Goal: Task Accomplishment & Management: Manage account settings

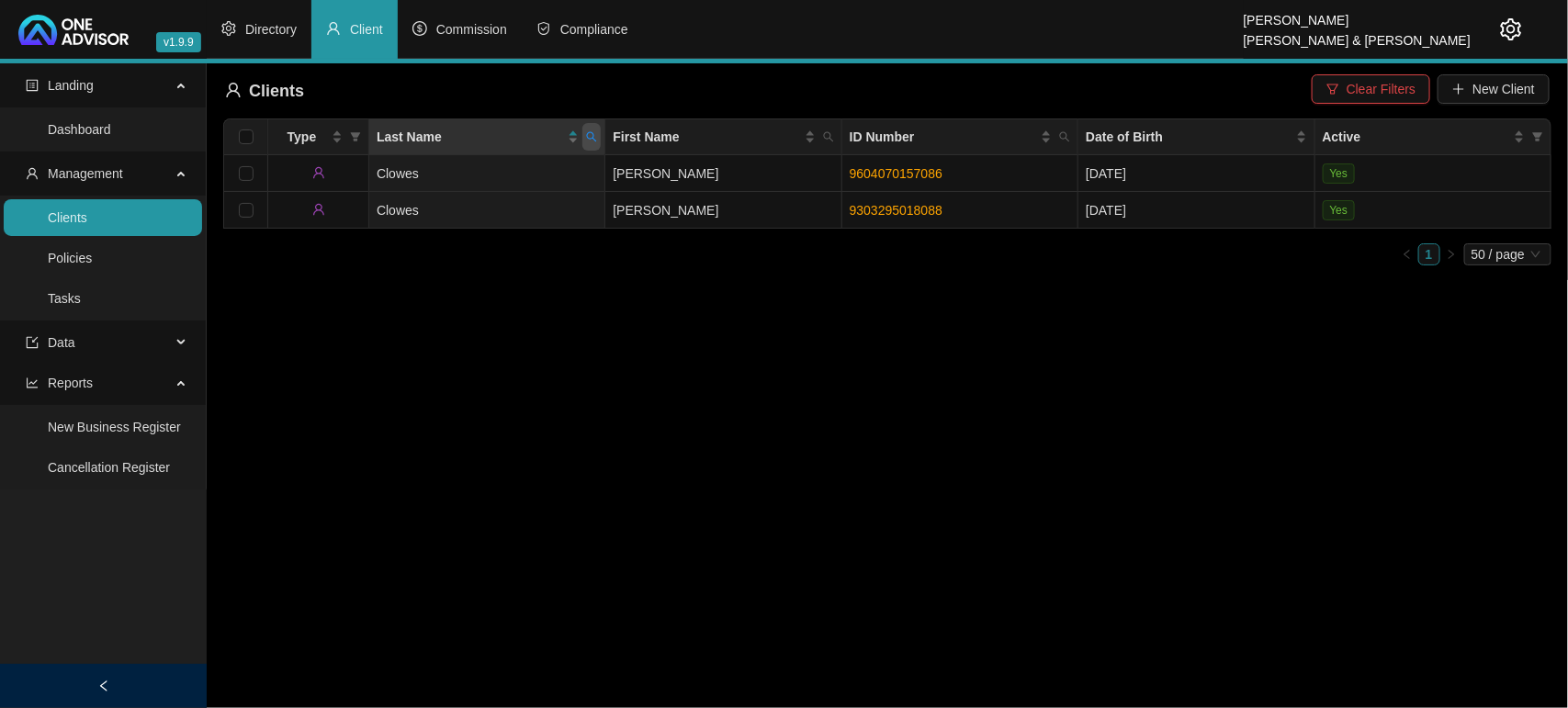
click at [586, 135] on icon "search" at bounding box center [591, 136] width 11 height 11
click at [562, 199] on span "Reset" at bounding box center [553, 209] width 34 height 20
click at [514, 182] on input "text" at bounding box center [507, 176] width 173 height 29
type input "PEYIOS"
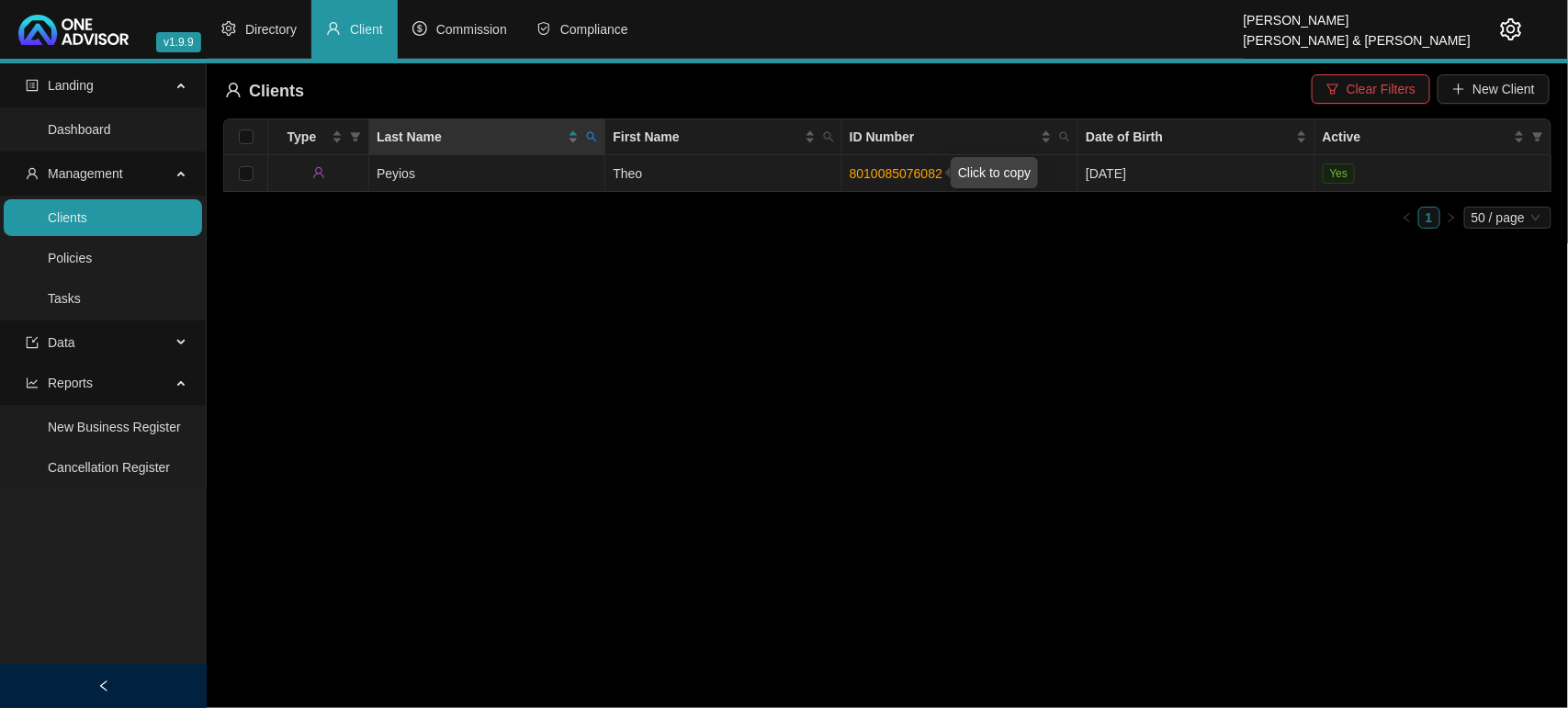
click at [885, 175] on link "8010085076082" at bounding box center [896, 173] width 93 height 15
click at [404, 176] on td "Peyios" at bounding box center [487, 173] width 236 height 37
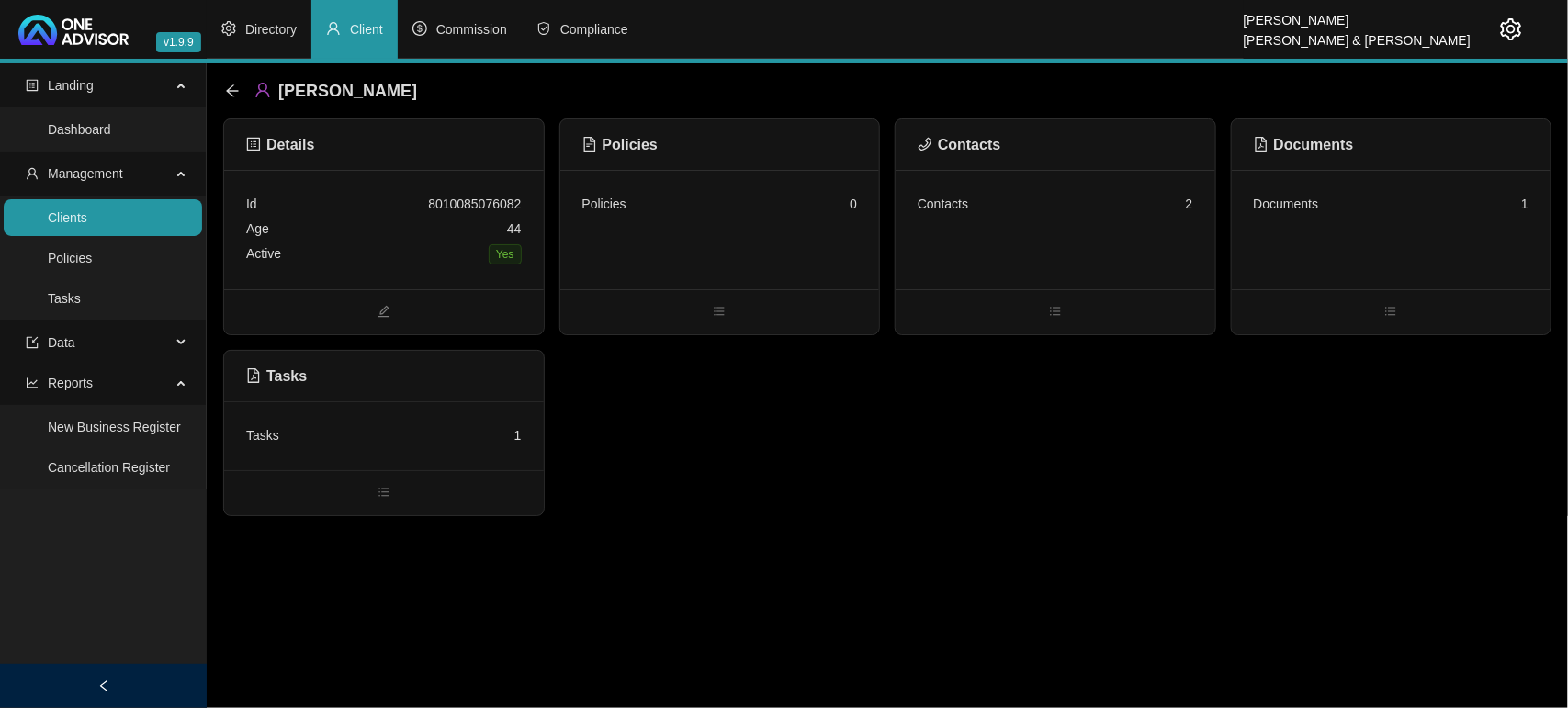
click at [419, 439] on div "Tasks 1" at bounding box center [384, 435] width 276 height 25
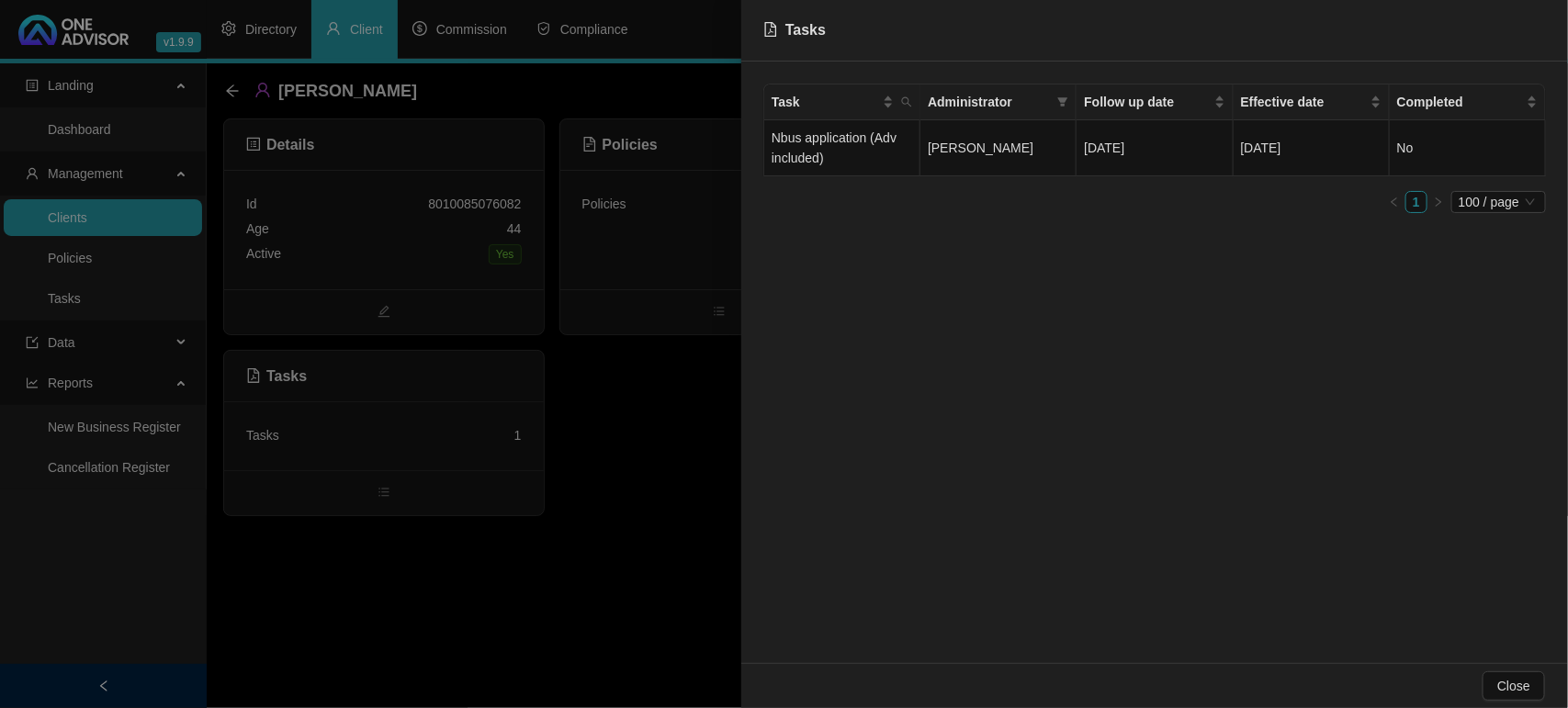
click at [448, 589] on div at bounding box center [784, 354] width 1568 height 708
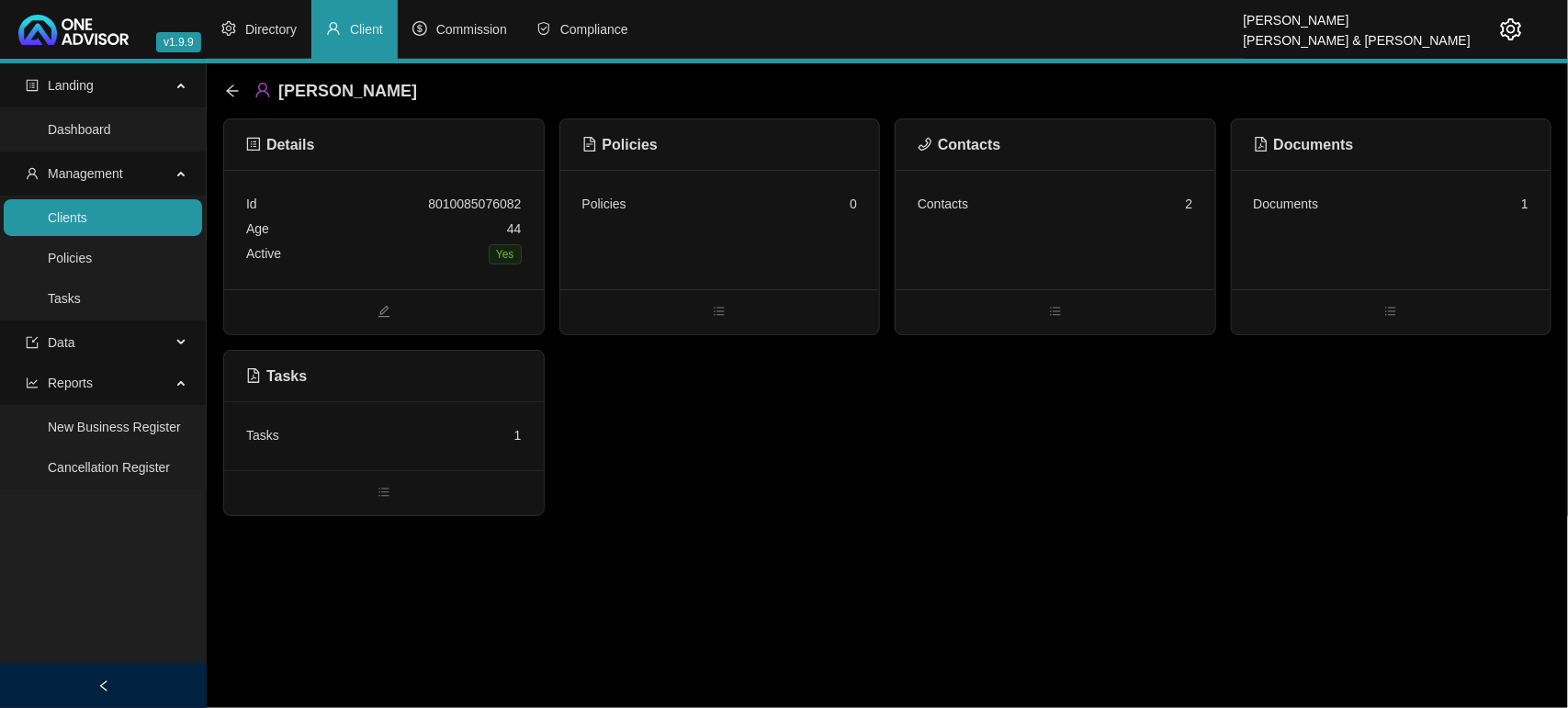
click at [1131, 216] on div "Contacts 2" at bounding box center [1056, 204] width 276 height 25
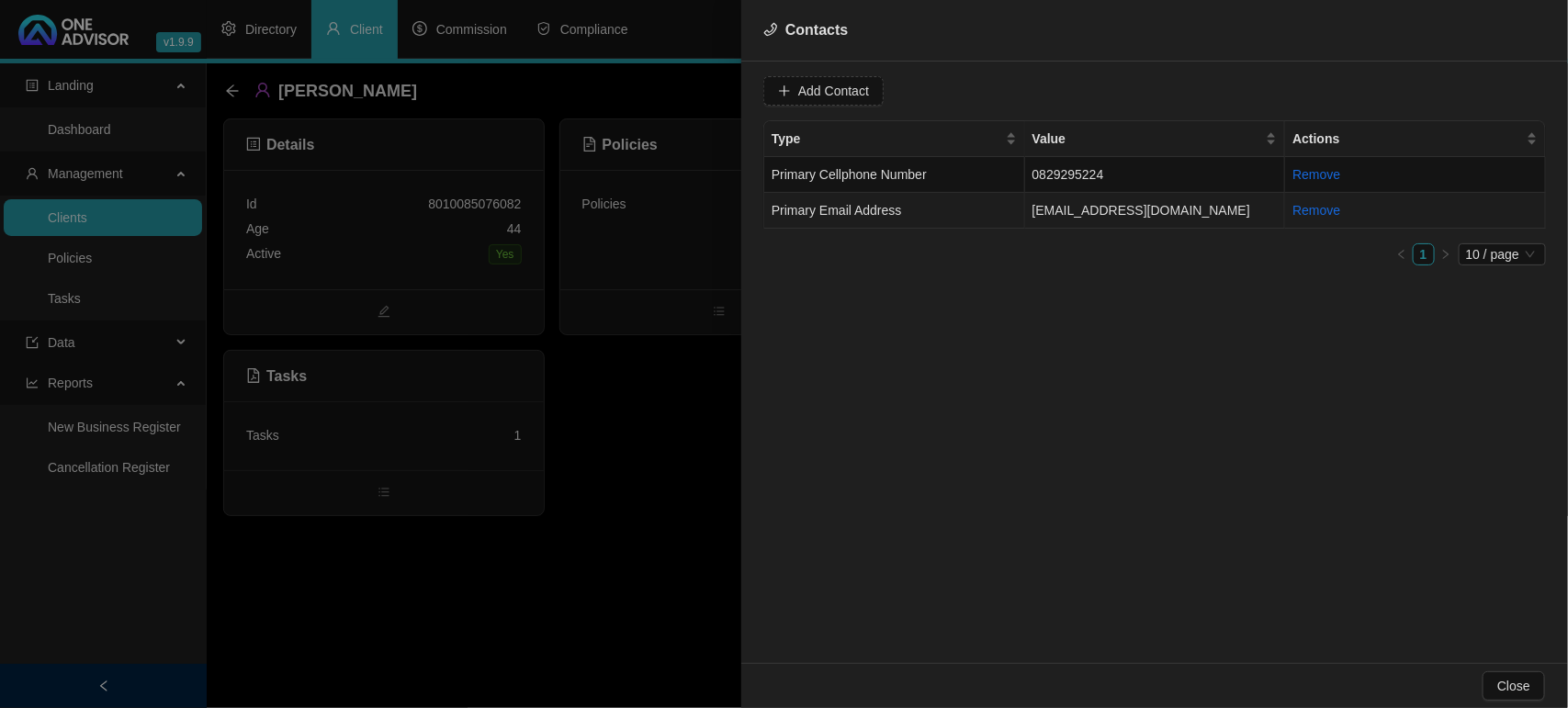
click at [891, 213] on span "Primary Email Address" at bounding box center [837, 210] width 130 height 15
drag, startPoint x: 956, startPoint y: 90, endPoint x: 744, endPoint y: 90, distance: 212.2
click at [744, 90] on div "Value [EMAIL_ADDRESS][DOMAIN_NAME] Type Primary Email Address Cancel Update Con…" at bounding box center [1154, 363] width 827 height 602
click at [902, 98] on input "[EMAIL_ADDRESS][DOMAIN_NAME]" at bounding box center [899, 90] width 183 height 29
drag, startPoint x: 919, startPoint y: 99, endPoint x: 726, endPoint y: 93, distance: 193.9
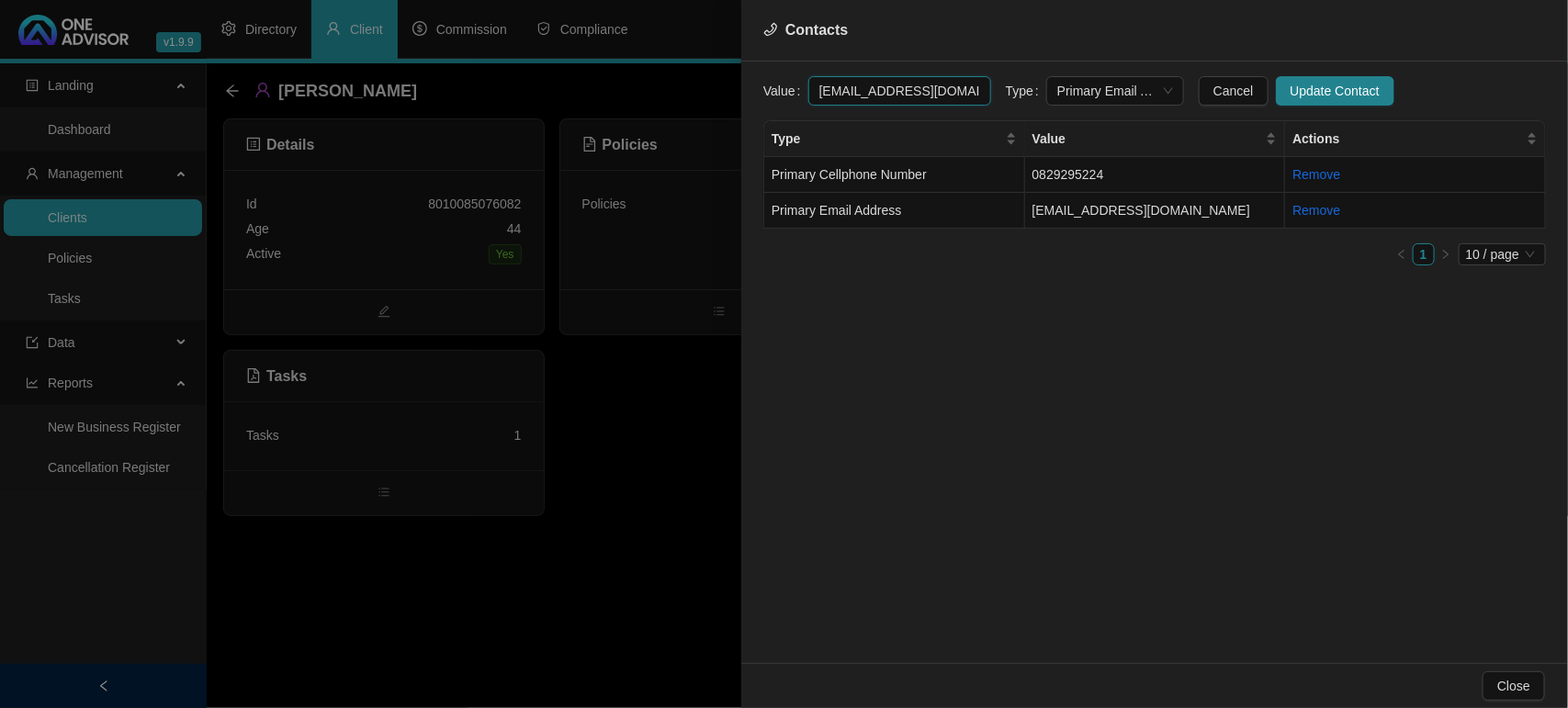
click at [726, 93] on div "Contacts Value [EMAIL_ADDRESS][DOMAIN_NAME] Type Primary Email Address Cancel U…" at bounding box center [784, 354] width 1568 height 708
click at [1007, 175] on td "Primary Cellphone Number" at bounding box center [894, 175] width 261 height 36
drag, startPoint x: 943, startPoint y: 95, endPoint x: 733, endPoint y: 92, distance: 210.4
click at [733, 92] on div "Contacts Value [PHONE_NUMBER] Type Primary Cellphone Number Cancel Update Conta…" at bounding box center [784, 354] width 1568 height 708
click at [544, 507] on div at bounding box center [784, 354] width 1568 height 708
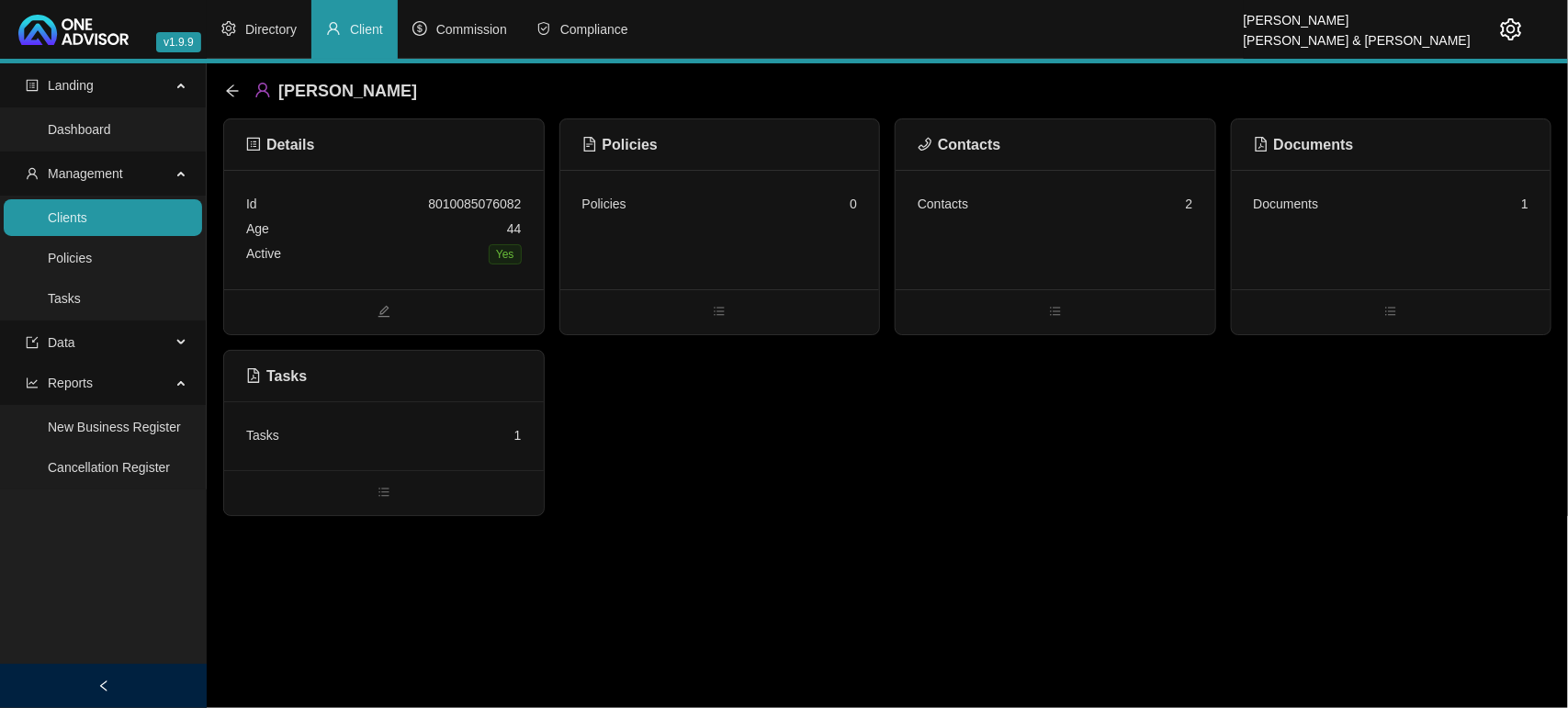
click at [355, 228] on div "Age [DEMOGRAPHIC_DATA]" at bounding box center [384, 229] width 276 height 25
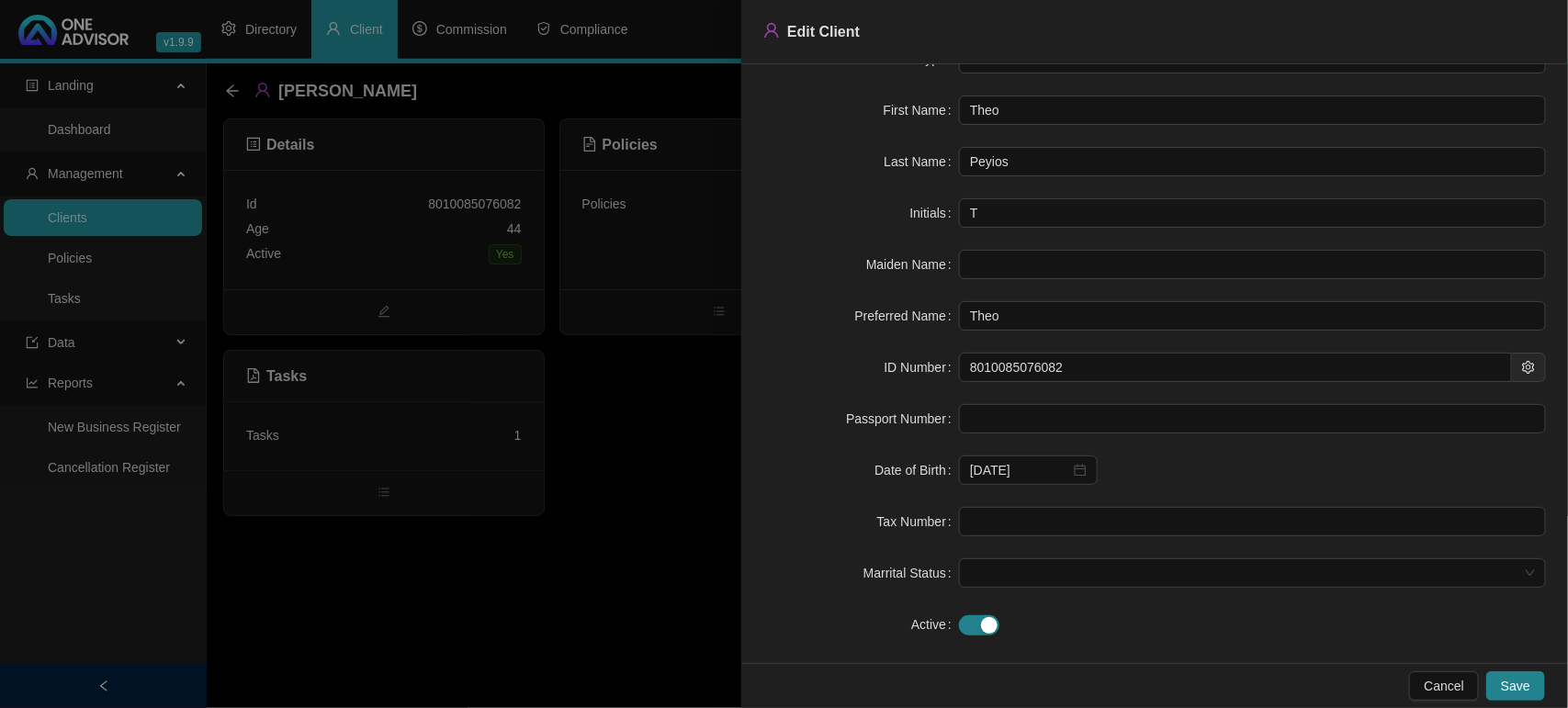
scroll to position [65, 0]
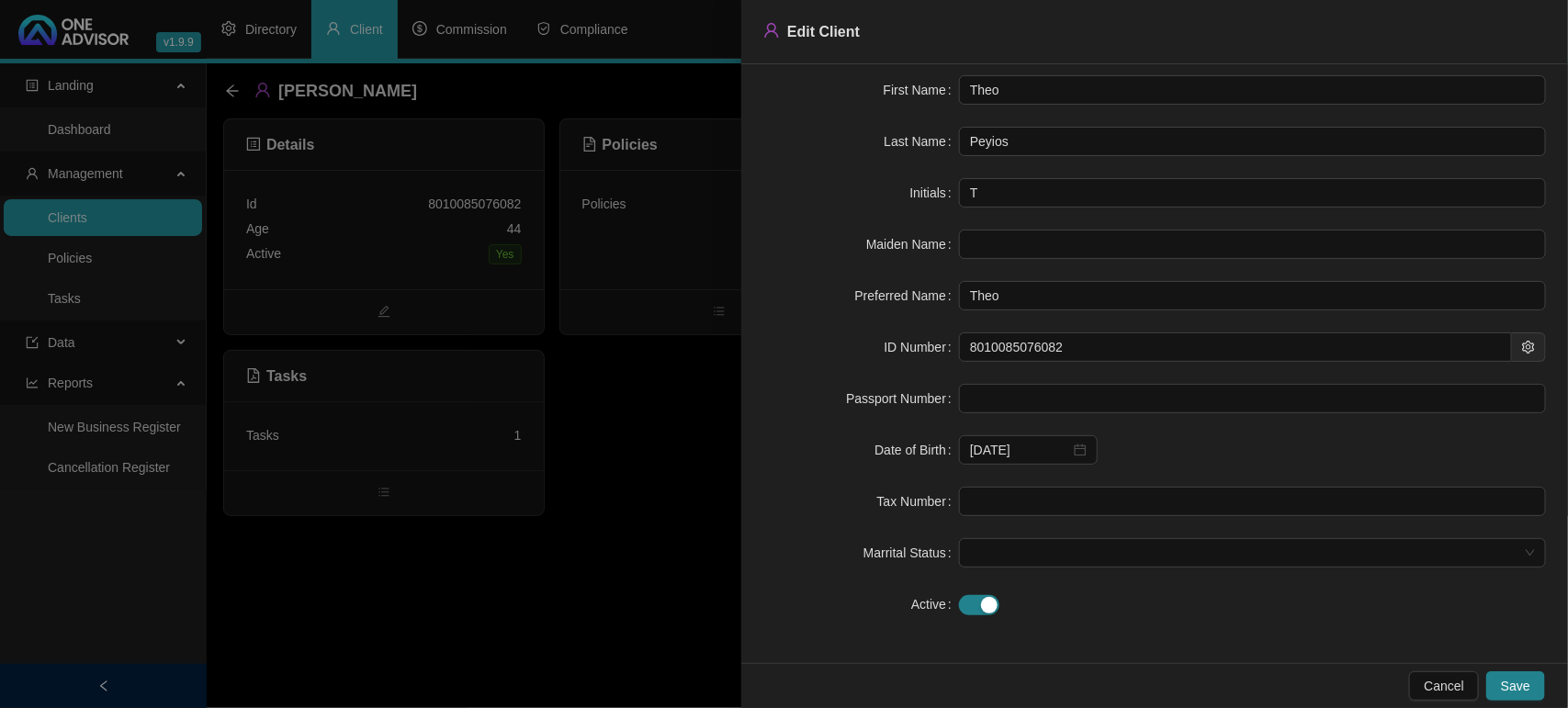
click at [526, 598] on div at bounding box center [784, 354] width 1568 height 708
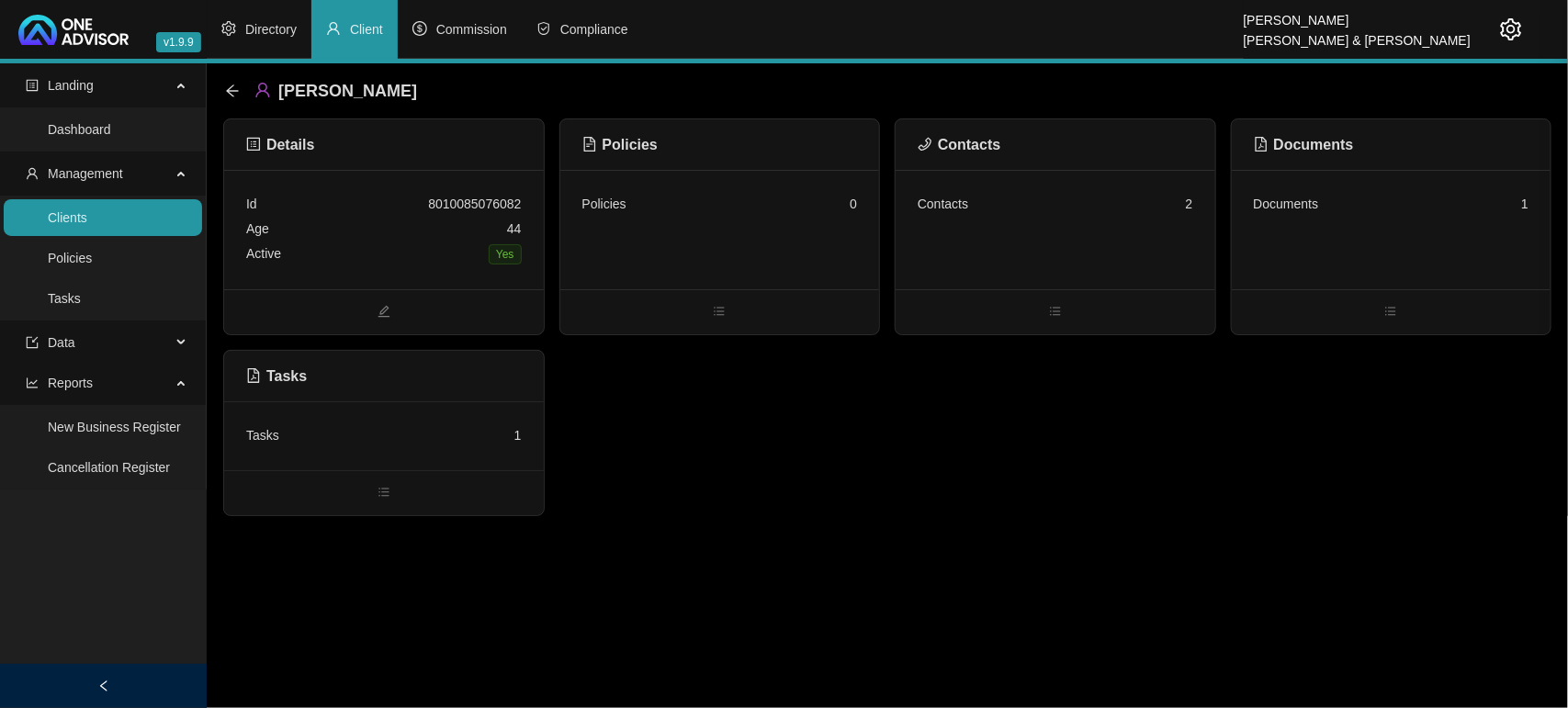
scroll to position [0, 0]
click at [412, 257] on div "Active Yes" at bounding box center [384, 255] width 276 height 26
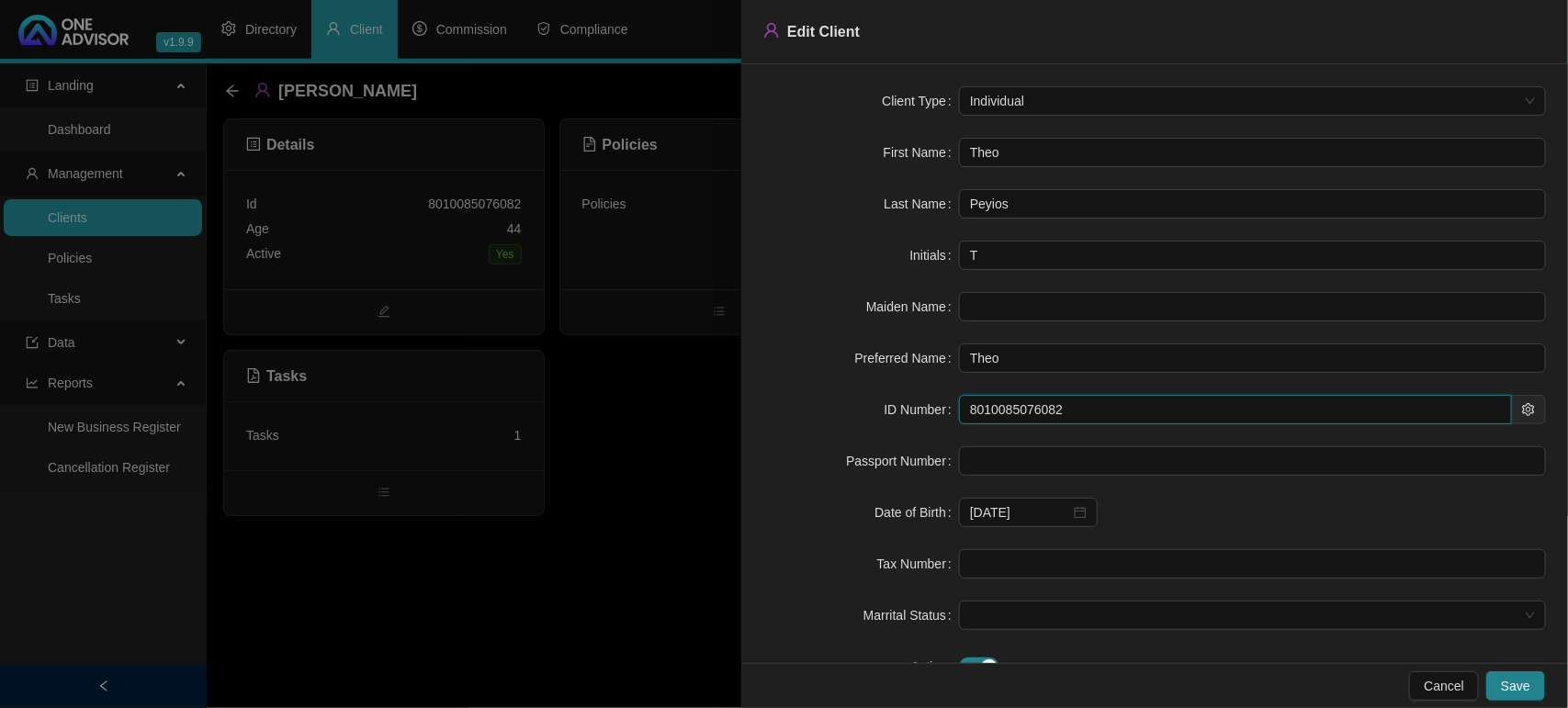
drag, startPoint x: 1099, startPoint y: 409, endPoint x: 861, endPoint y: 406, distance: 237.9
click at [861, 406] on div "ID Number 8010085076082" at bounding box center [1154, 409] width 783 height 29
click at [570, 547] on div at bounding box center [784, 354] width 1568 height 708
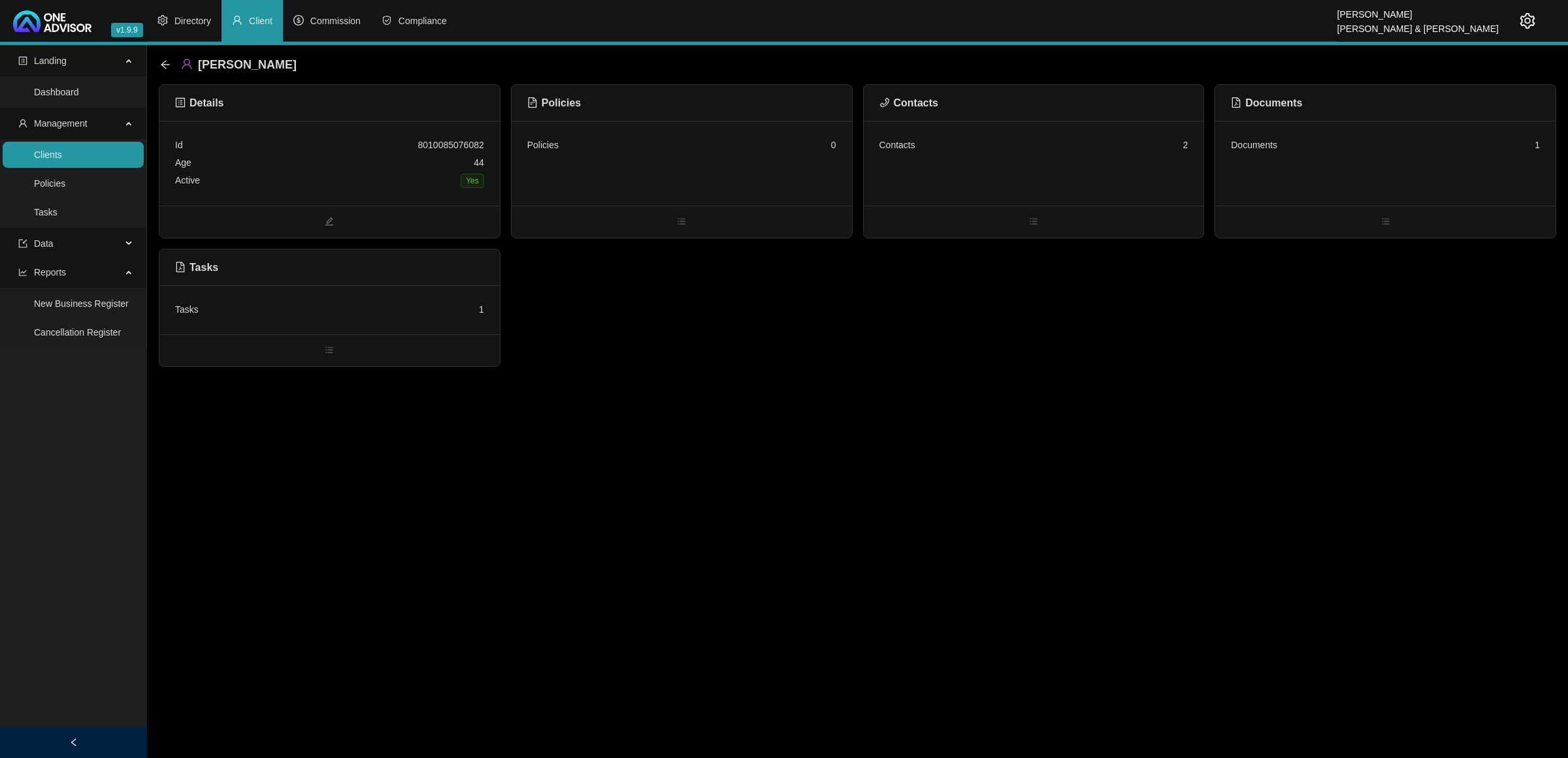
click at [297, 169] on div "Age [DEMOGRAPHIC_DATA]" at bounding box center [329, 163] width 309 height 18
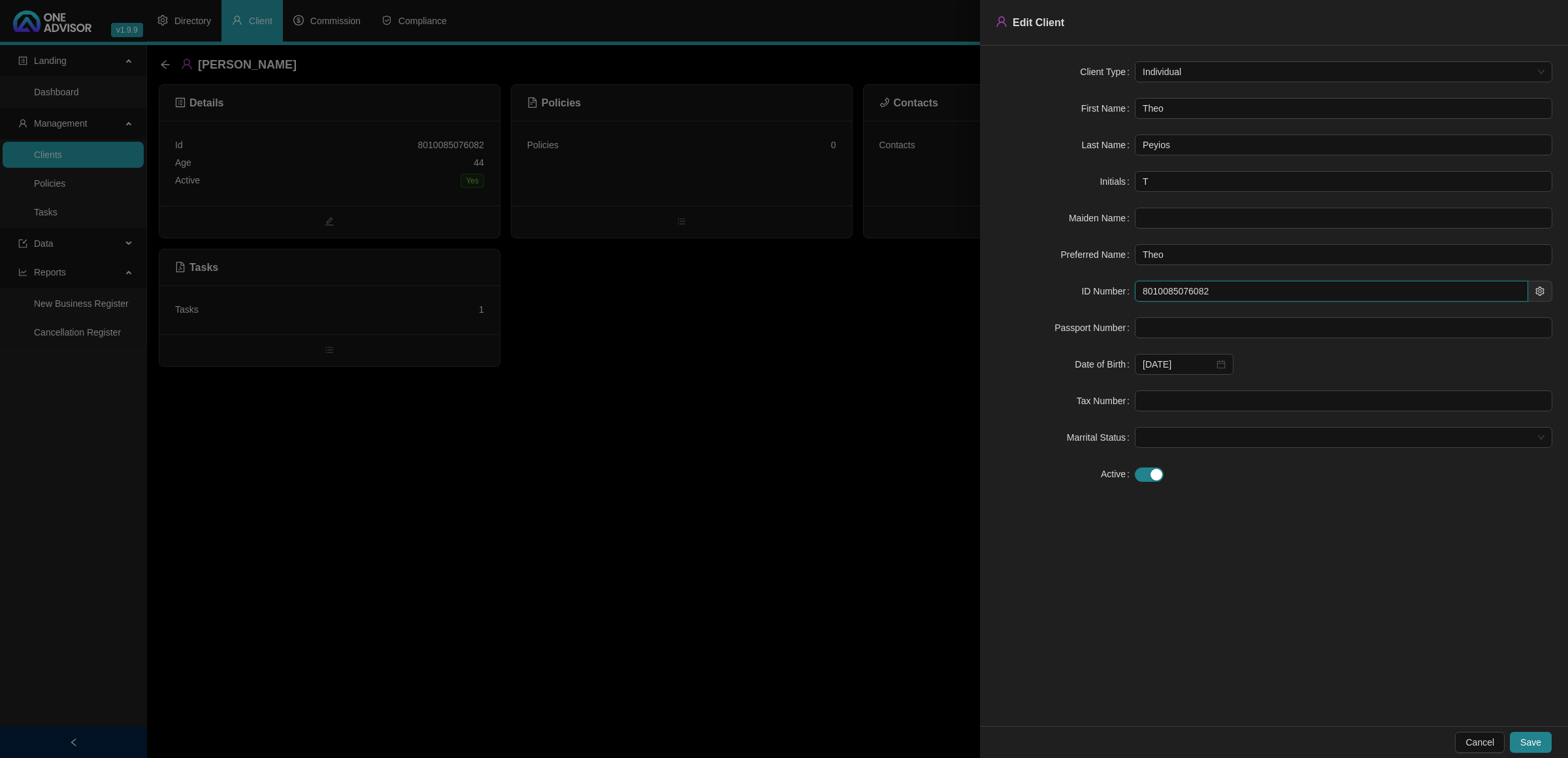
drag, startPoint x: 1209, startPoint y: 293, endPoint x: 1106, endPoint y: 286, distance: 103.2
click at [1106, 286] on div "ID Number 8010085076082" at bounding box center [1274, 291] width 557 height 21
drag, startPoint x: 606, startPoint y: 405, endPoint x: 712, endPoint y: 325, distance: 132.8
click at [608, 405] on div at bounding box center [784, 379] width 1568 height 758
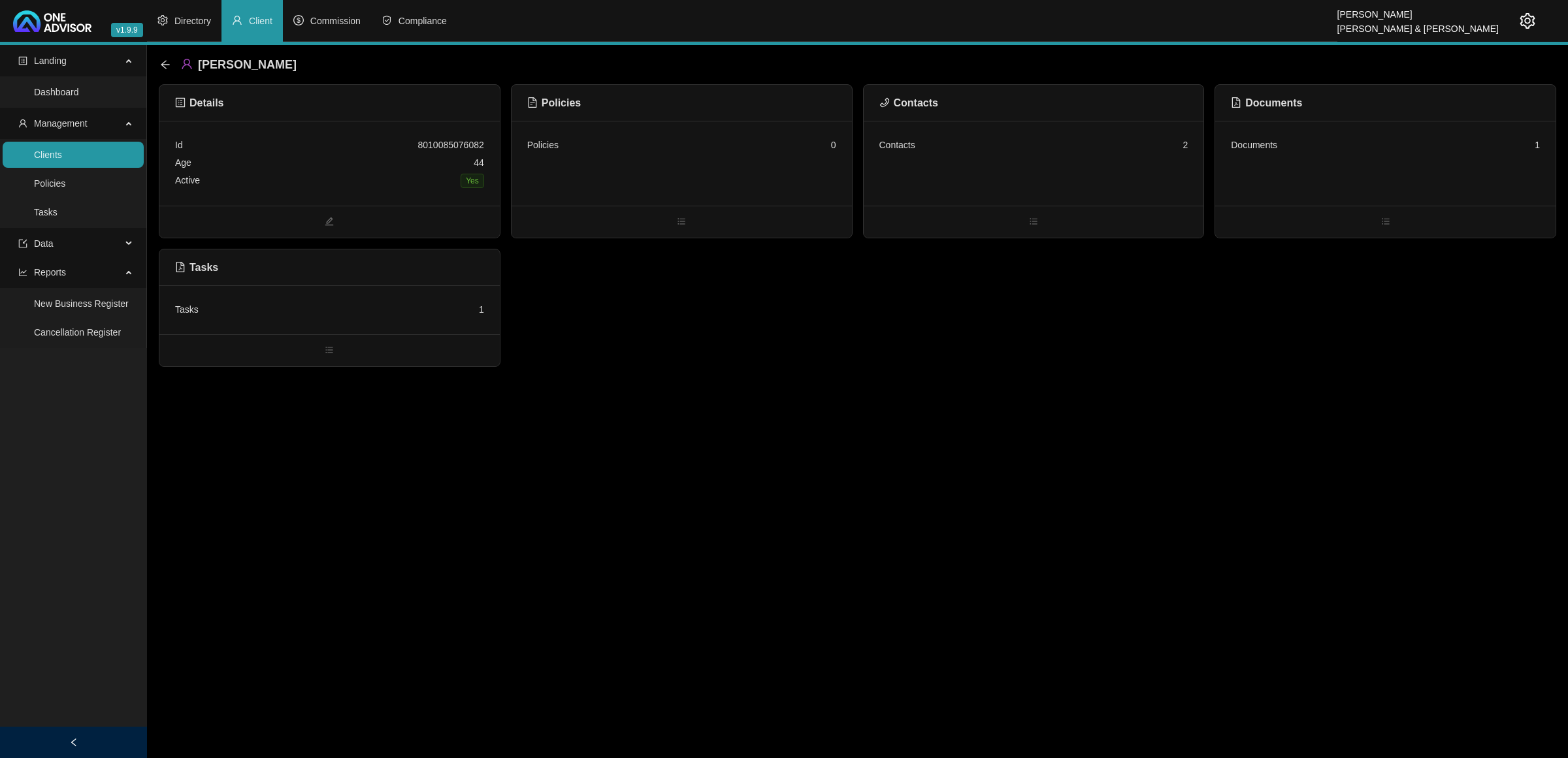
click at [966, 162] on div "Contacts 2" at bounding box center [1033, 163] width 341 height 85
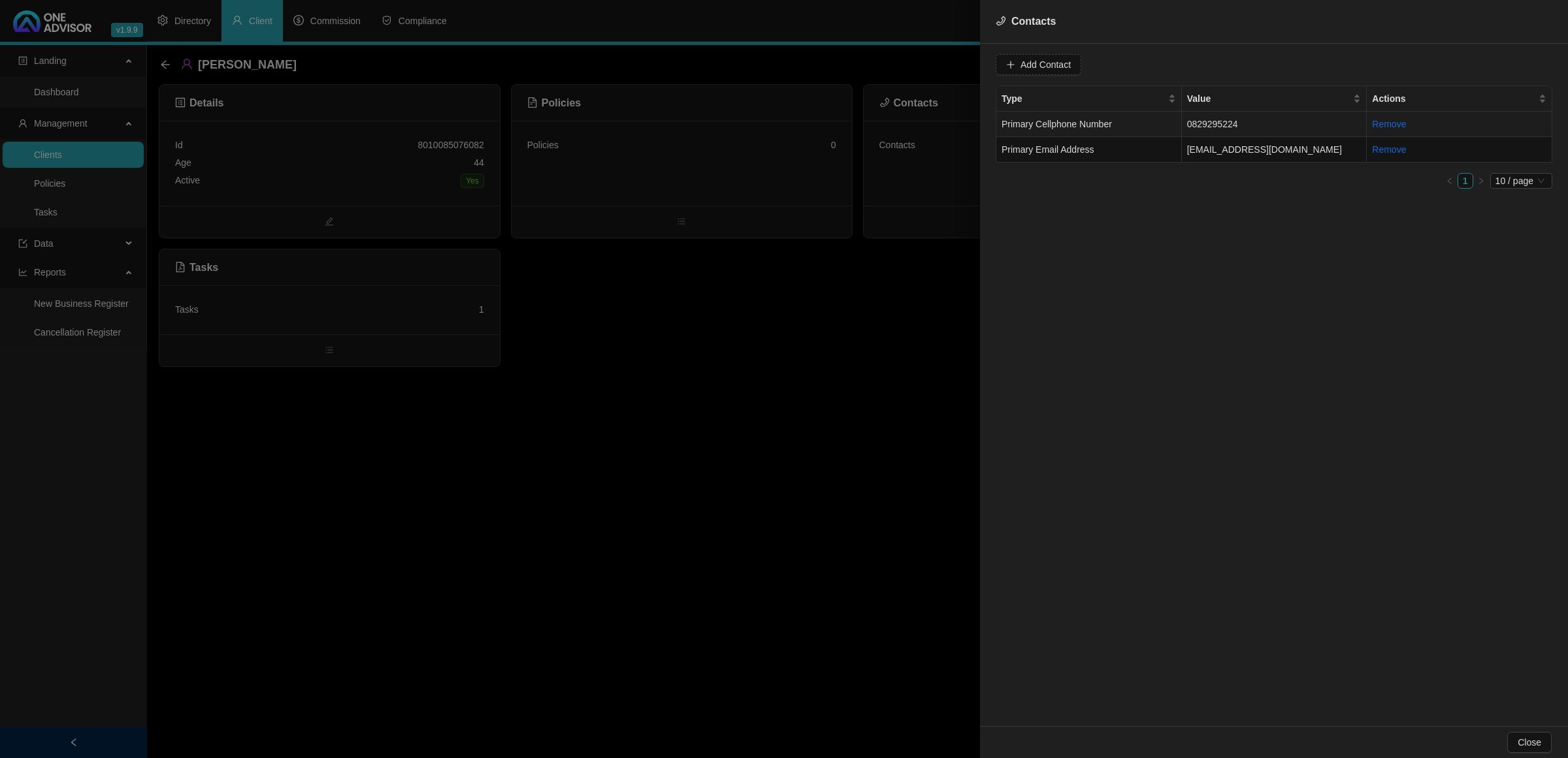
click at [1114, 124] on td "0829295224" at bounding box center [1274, 124] width 186 height 26
drag, startPoint x: 1094, startPoint y: 70, endPoint x: 988, endPoint y: 74, distance: 106.1
click at [988, 74] on div "Value [PHONE_NUMBER] Type Primary Cellphone Number Cancel Update Contact Type V…" at bounding box center [1274, 385] width 588 height 683
click at [1114, 139] on td "[EMAIL_ADDRESS][DOMAIN_NAME]" at bounding box center [1274, 150] width 186 height 26
click at [1114, 106] on div "Value" at bounding box center [1274, 99] width 174 height 14
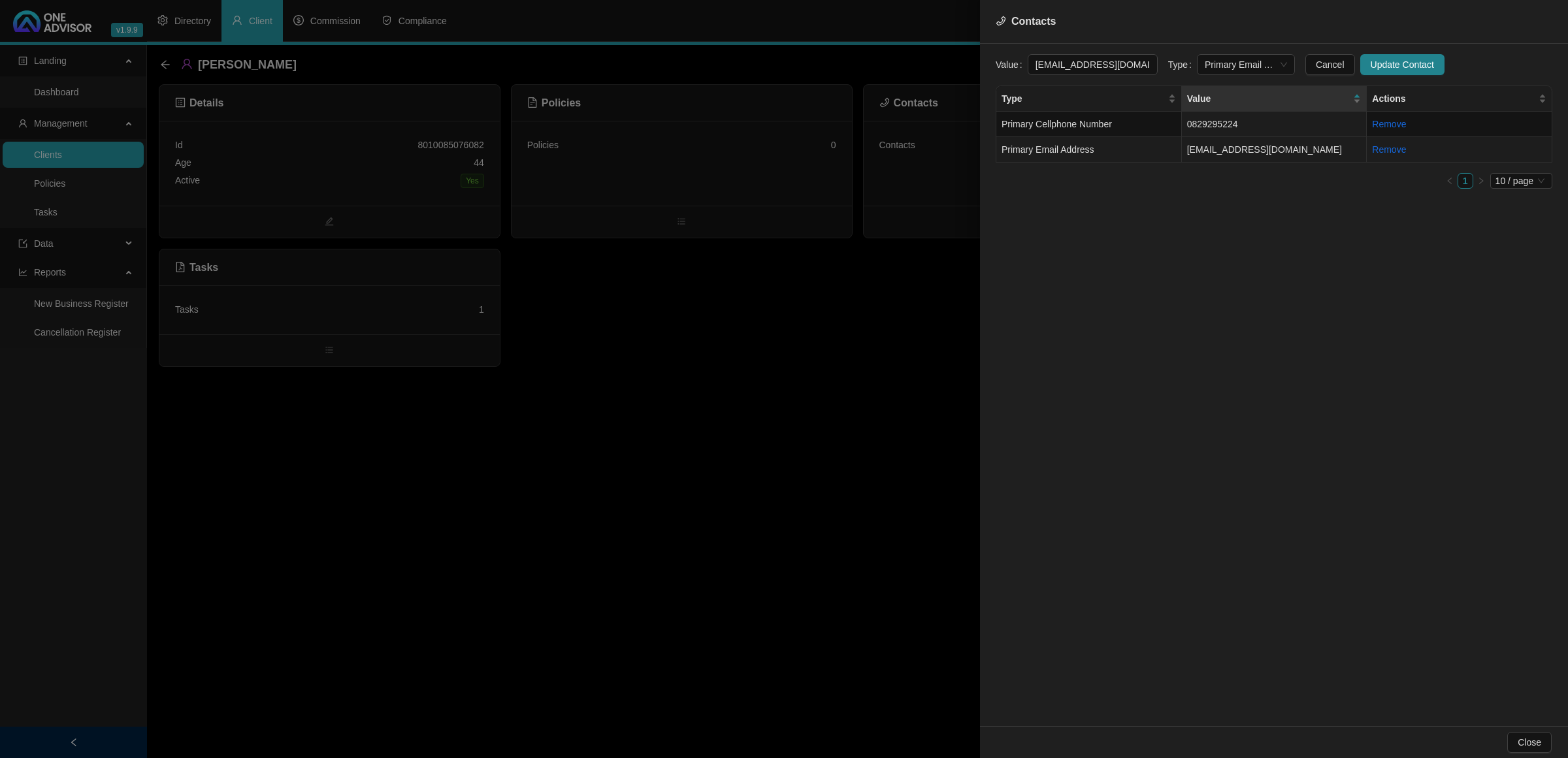
click at [1114, 139] on td "[EMAIL_ADDRESS][DOMAIN_NAME]" at bounding box center [1274, 150] width 186 height 26
drag, startPoint x: 1117, startPoint y: 69, endPoint x: 919, endPoint y: 58, distance: 198.3
click at [919, 58] on div "Contacts Value [EMAIL_ADDRESS][DOMAIN_NAME] Type Primary Email Address Cancel U…" at bounding box center [784, 379] width 1568 height 758
click at [661, 390] on div at bounding box center [784, 379] width 1568 height 758
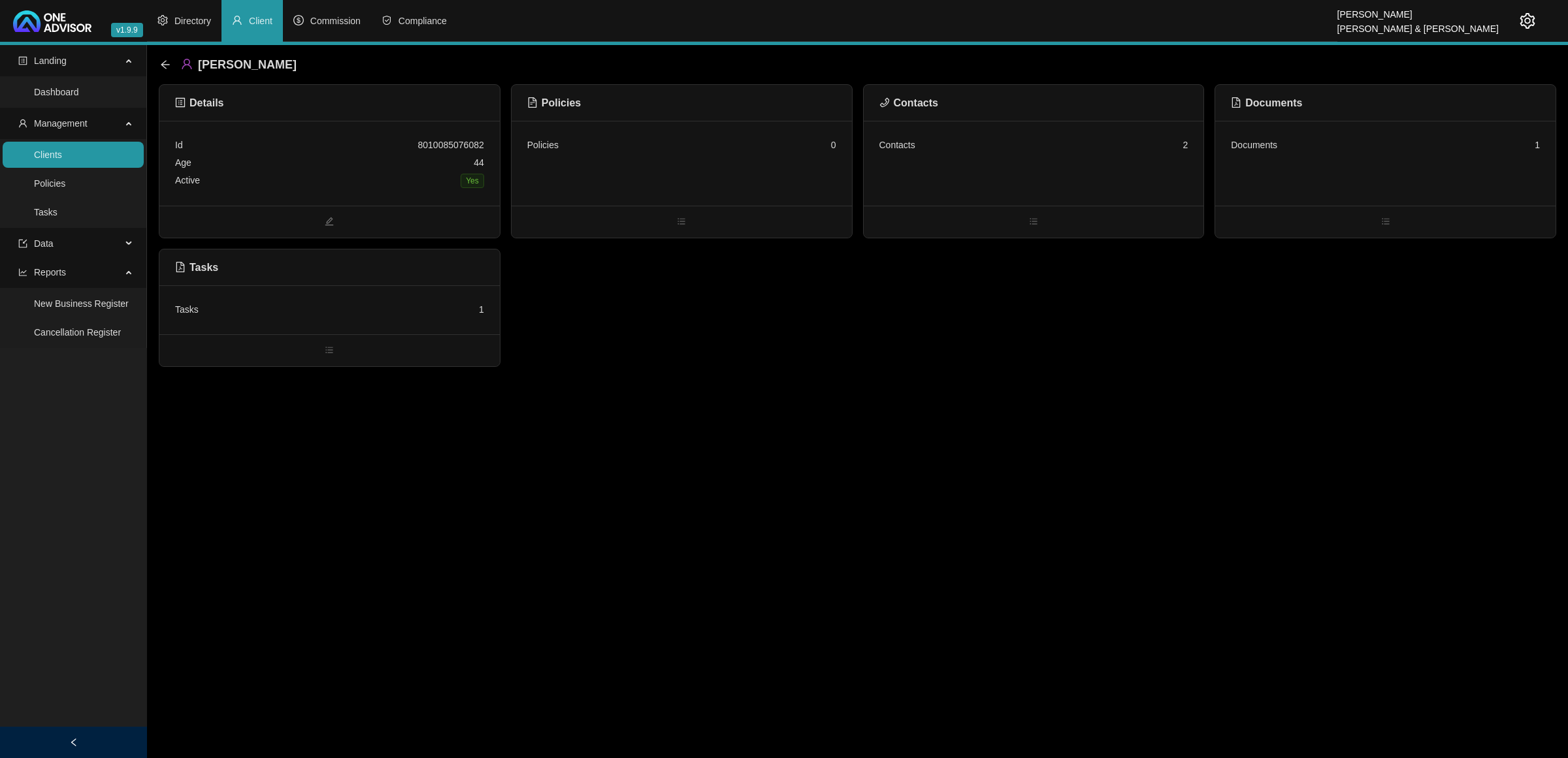
click at [348, 159] on div "Age [DEMOGRAPHIC_DATA]" at bounding box center [329, 163] width 309 height 18
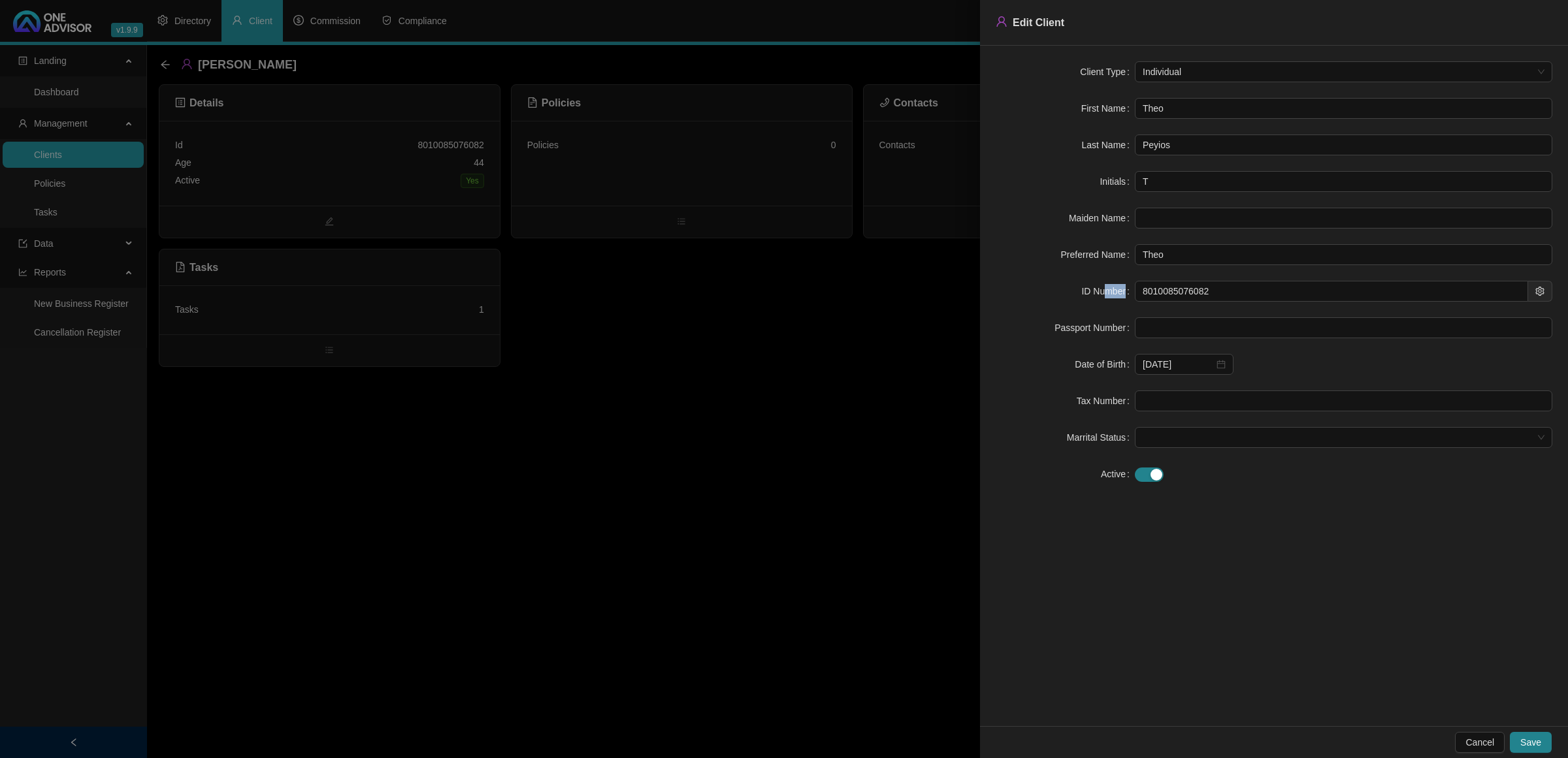
drag, startPoint x: 1219, startPoint y: 288, endPoint x: 1107, endPoint y: 291, distance: 112.0
click at [1107, 291] on form "Client Type Individual First Name [PERSON_NAME] Last Name Peyios Initials T Mai…" at bounding box center [1274, 272] width 557 height 423
drag, startPoint x: 1227, startPoint y: 294, endPoint x: 1092, endPoint y: 294, distance: 135.0
click at [1092, 294] on div "ID Number 8010085076082" at bounding box center [1274, 291] width 557 height 21
click at [801, 503] on div at bounding box center [784, 379] width 1568 height 758
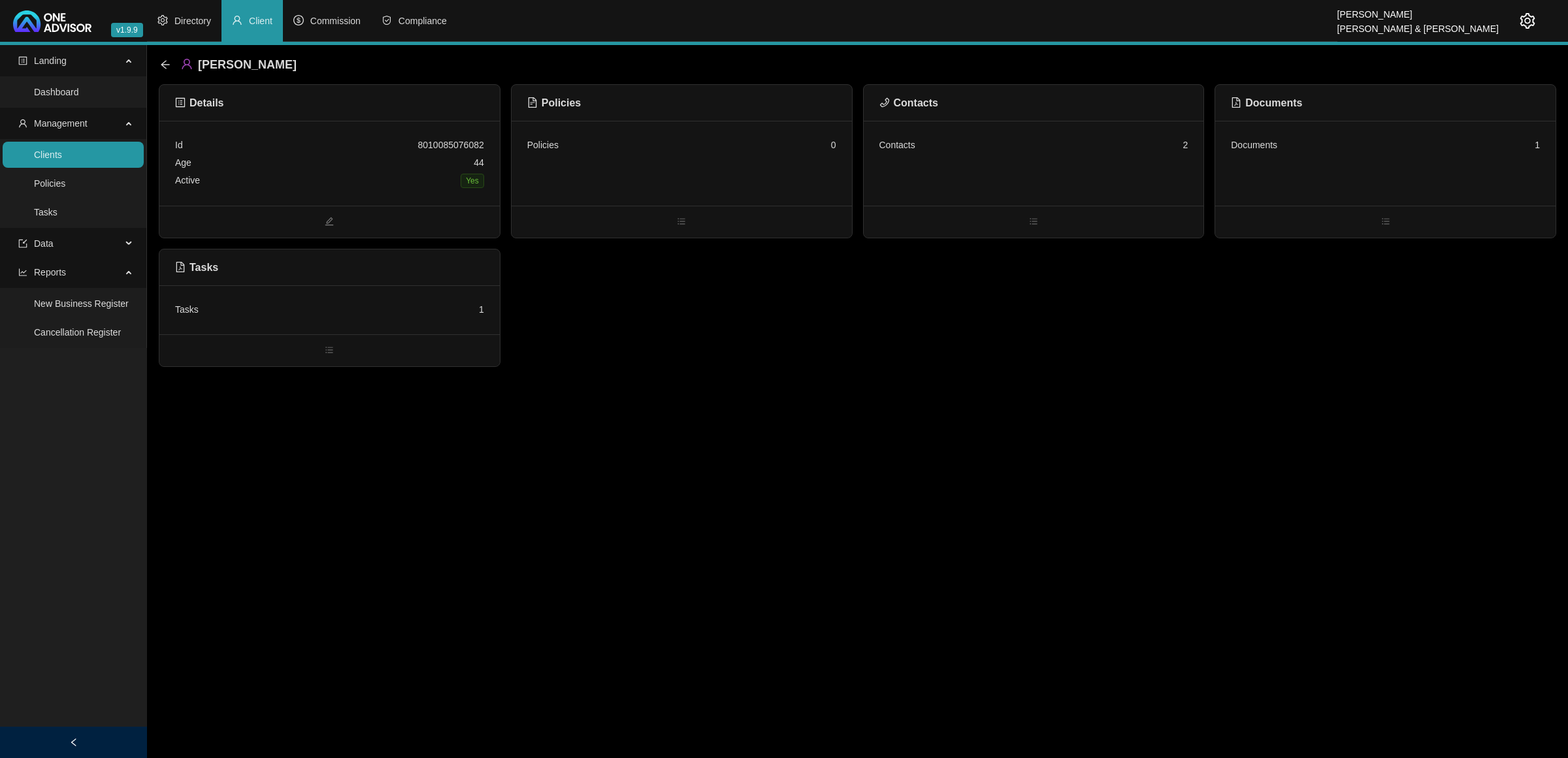
click at [420, 174] on div "Active Yes" at bounding box center [329, 181] width 309 height 18
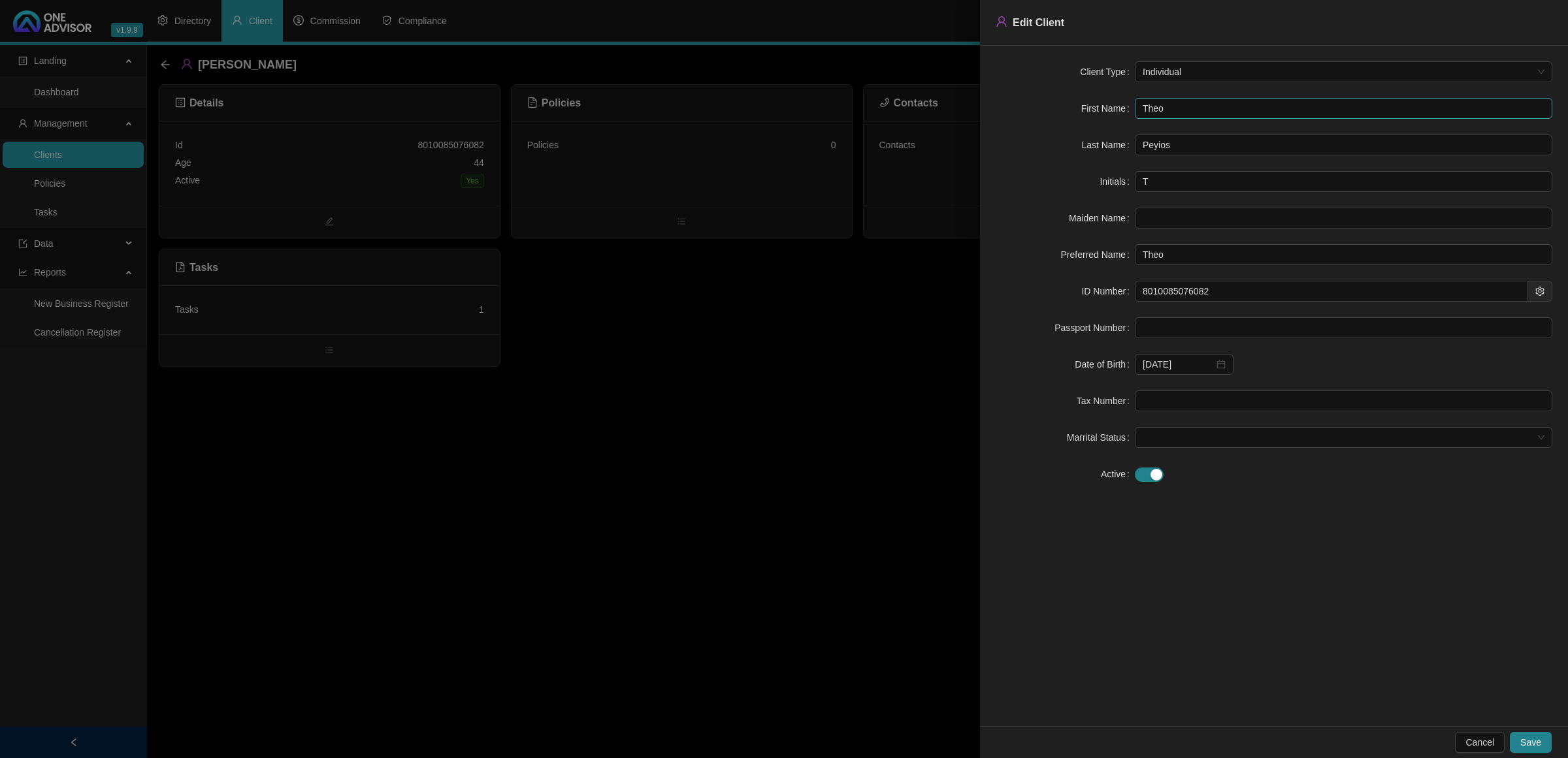
type input "Theod"
type input "Theodo"
type input "[PERSON_NAME]"
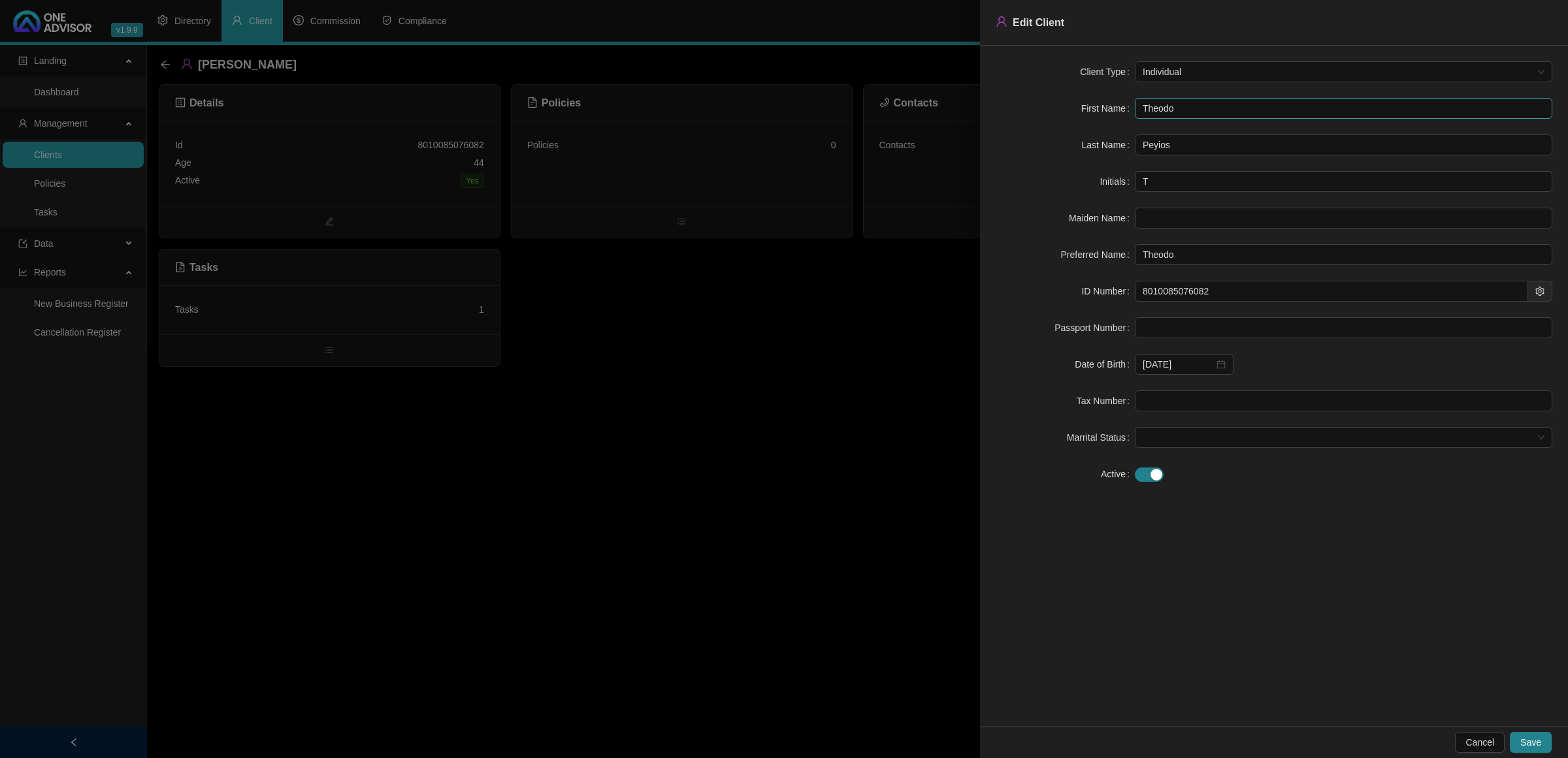
type input "[PERSON_NAME]"
type input "Theo"
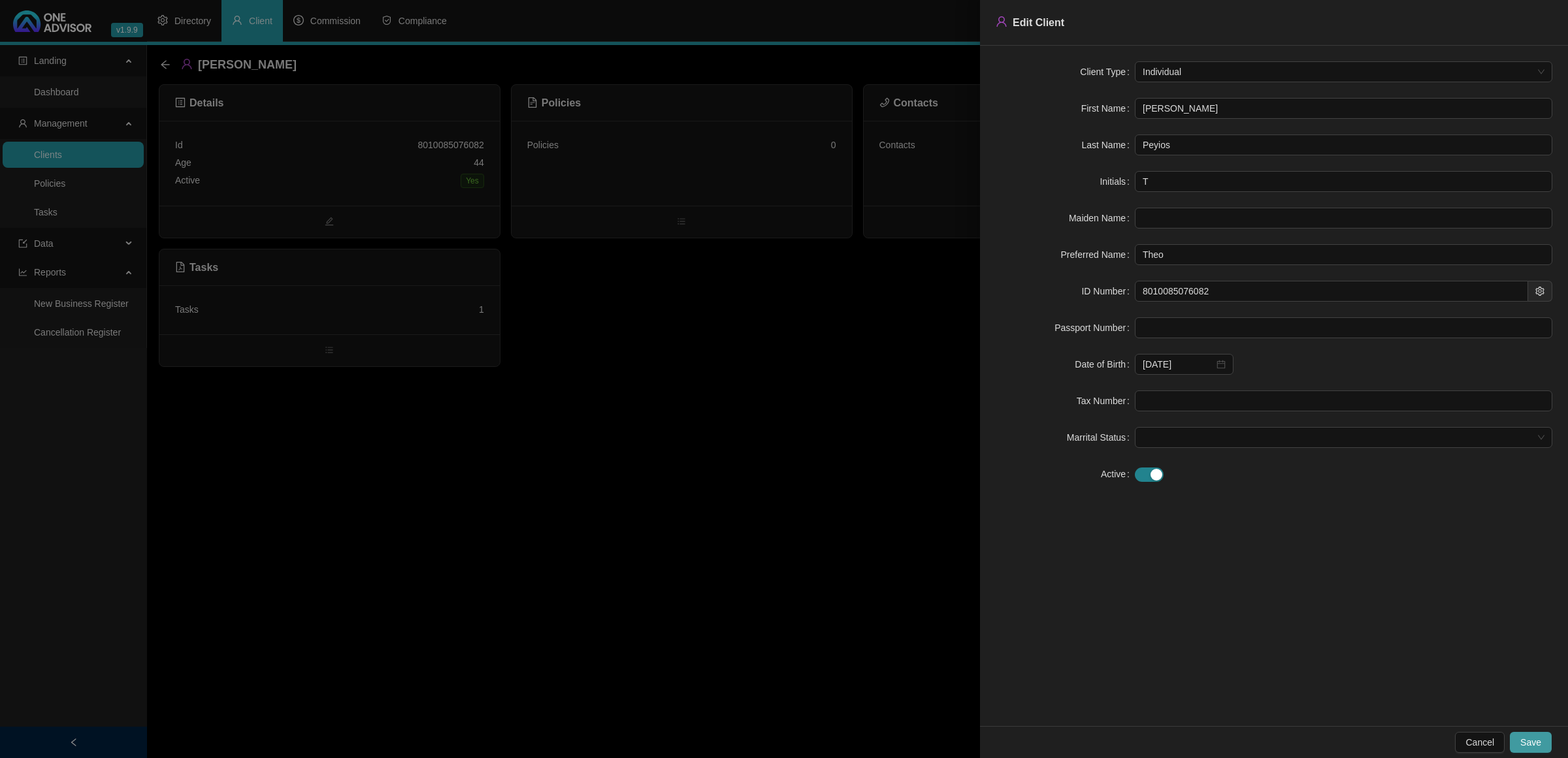
click at [1114, 503] on span "Save" at bounding box center [1530, 742] width 21 height 14
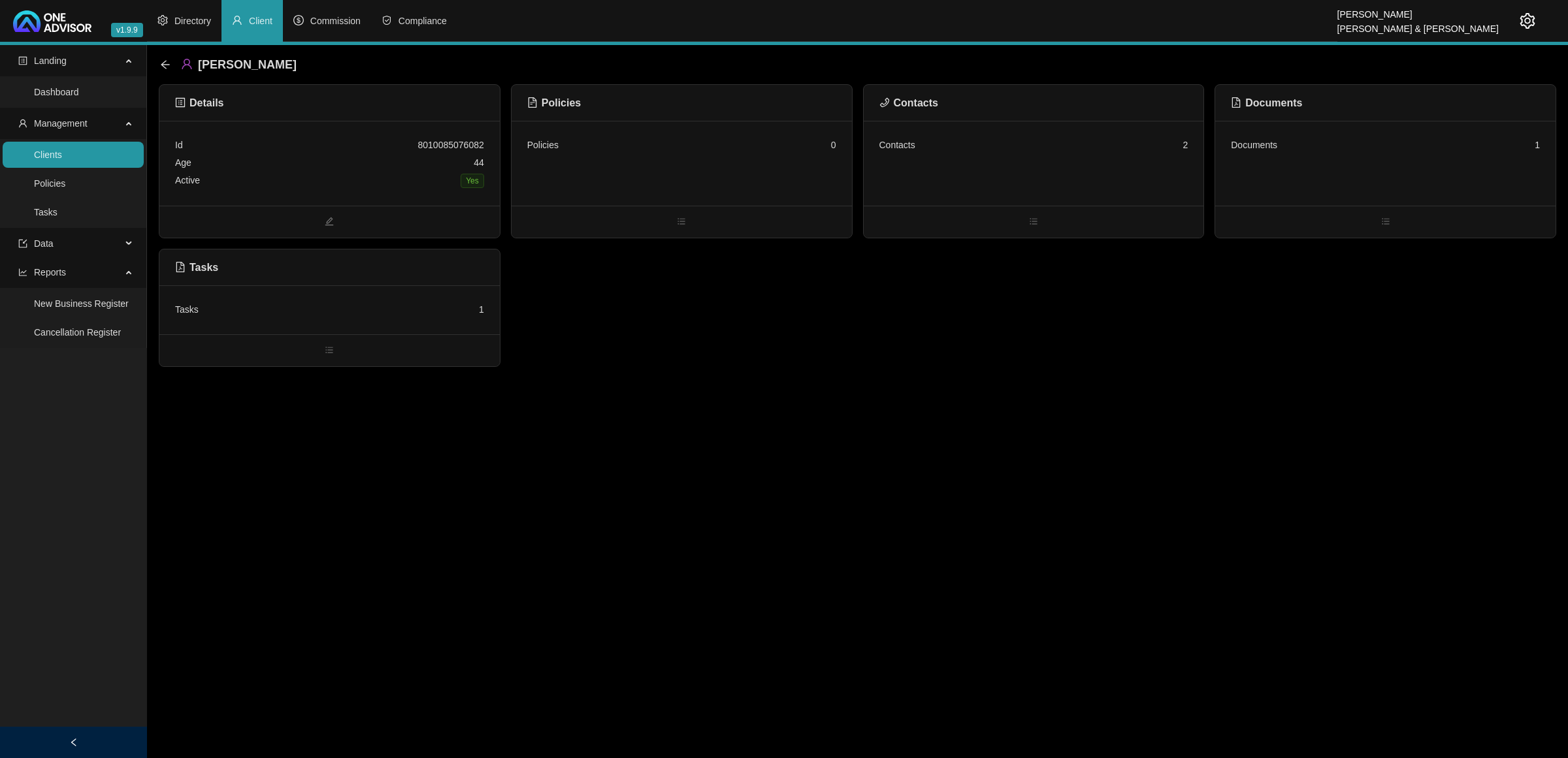
click at [62, 156] on link "Clients" at bounding box center [48, 154] width 28 height 11
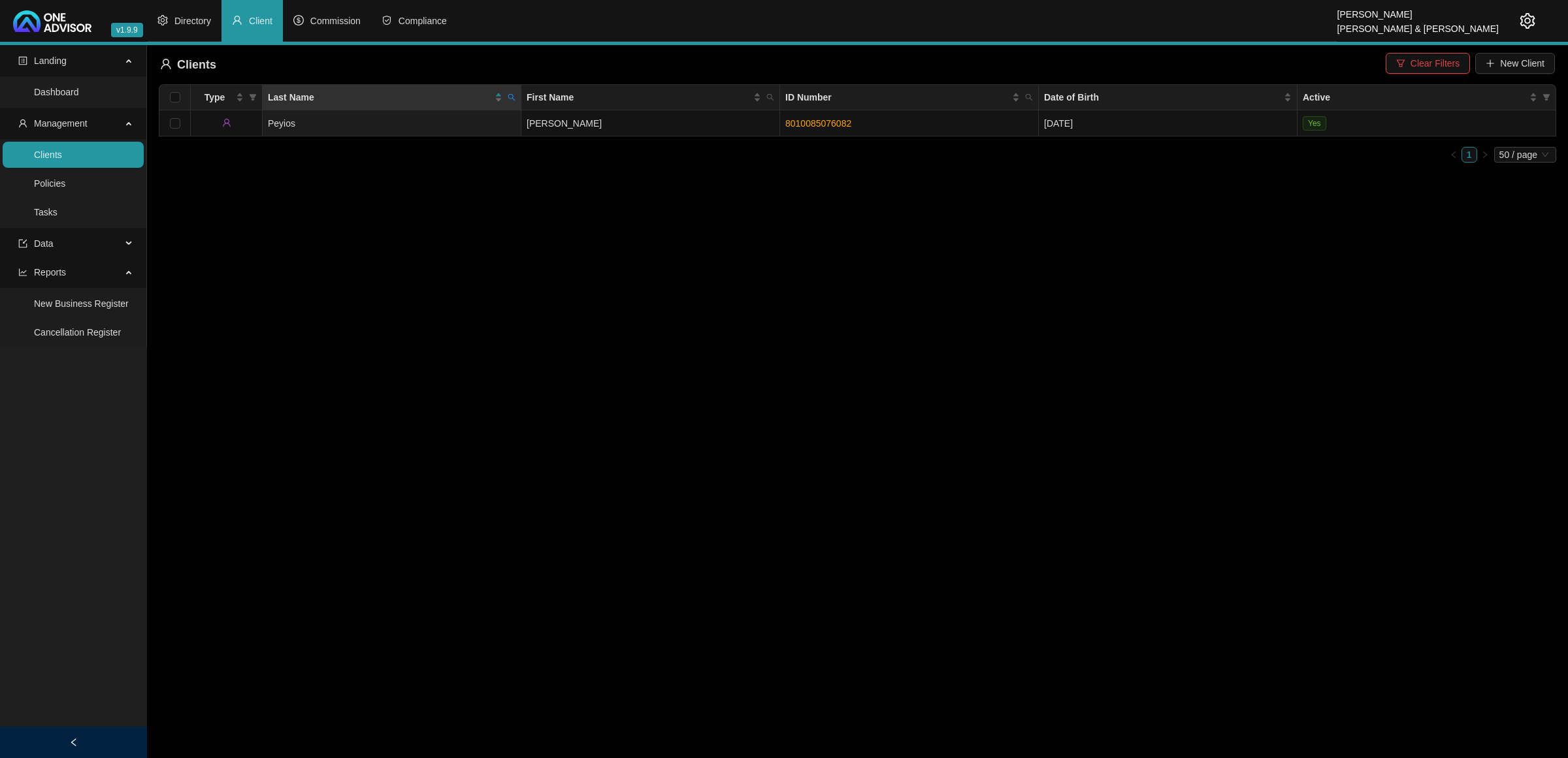
click at [511, 101] on icon "search" at bounding box center [511, 97] width 8 height 8
type input "CLOWES"
